Goal: Obtain resource: Obtain resource

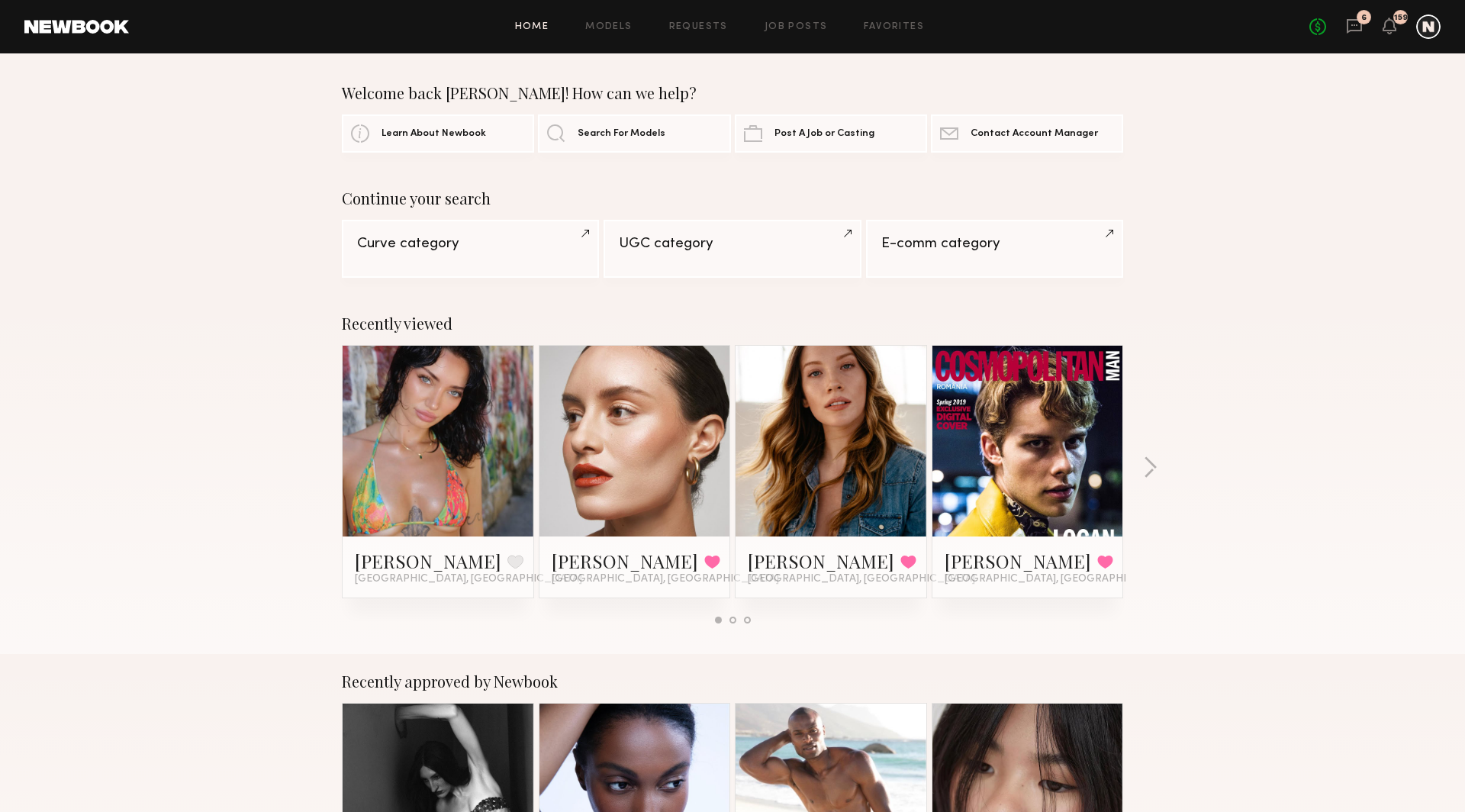
click at [1313, 37] on div "No fees up to $5,000 6 159" at bounding box center [1375, 26] width 131 height 24
click at [1316, 27] on link "No fees up to $5,000" at bounding box center [1318, 27] width 17 height 17
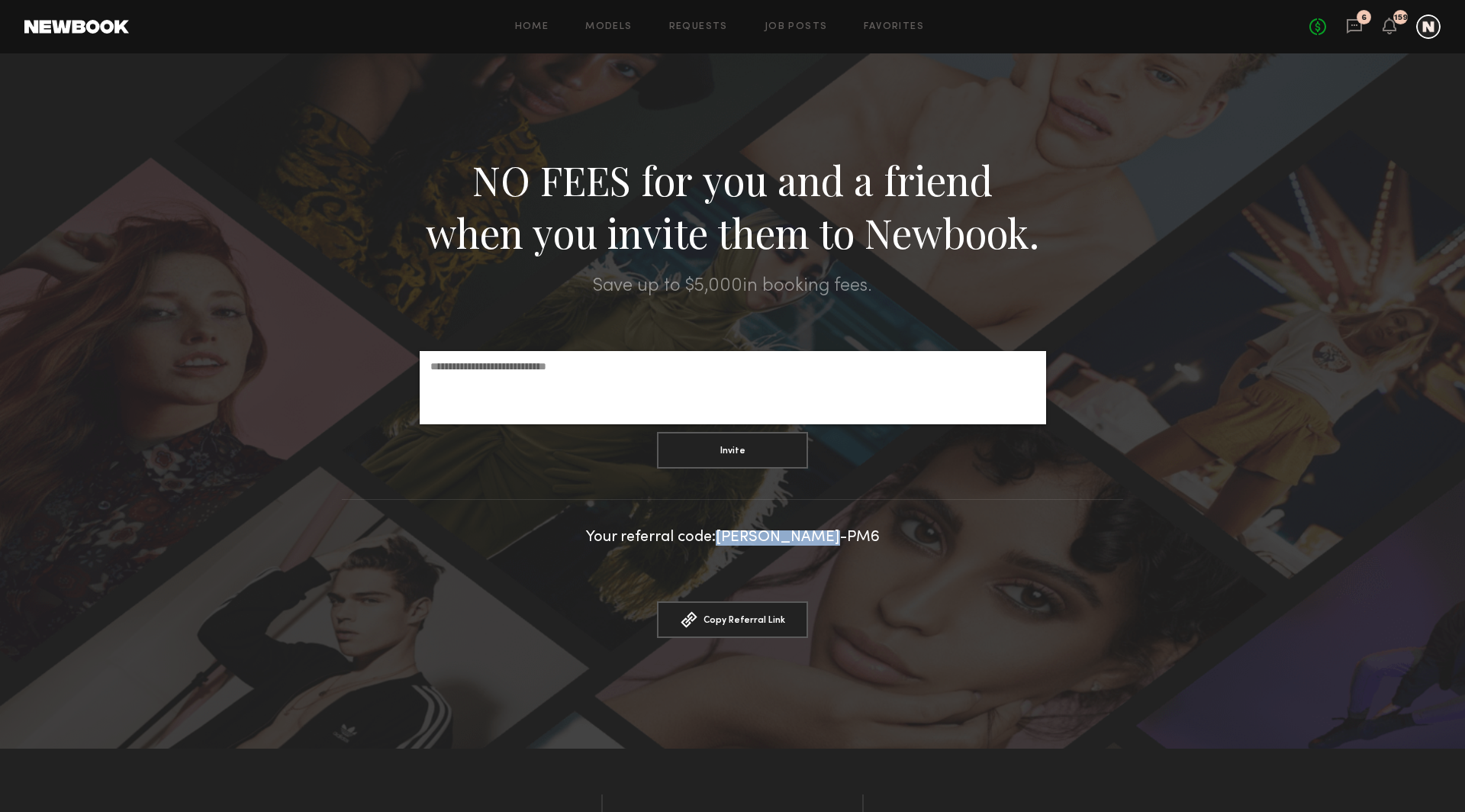
drag, startPoint x: 741, startPoint y: 537, endPoint x: 854, endPoint y: 537, distance: 113.0
click at [854, 537] on div "Your referral code: [PERSON_NAME]-PM6" at bounding box center [732, 537] width 1465 height 15
copy div "[PERSON_NAME]-PM6"
